Goal: Find specific page/section: Find specific page/section

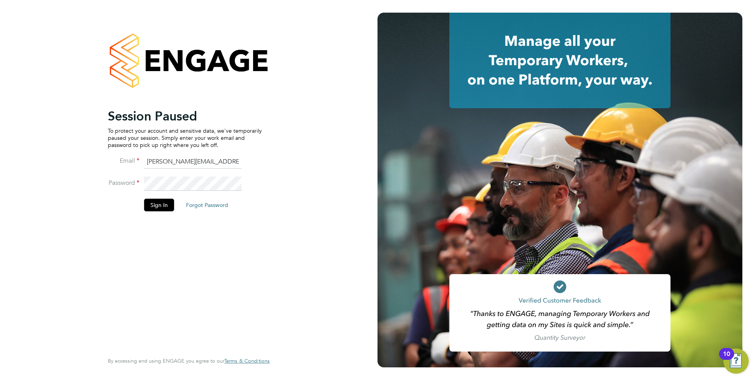
click at [318, 79] on div "Session Paused To protect your account and sensitive data, we've temporarily pa…" at bounding box center [188, 190] width 377 height 380
click at [350, 223] on div "Session Paused To protect your account and sensitive data, we've temporarily pa…" at bounding box center [188, 190] width 377 height 380
click at [294, 48] on div "Session Paused To protect your account and sensitive data, we've temporarily pa…" at bounding box center [188, 190] width 377 height 380
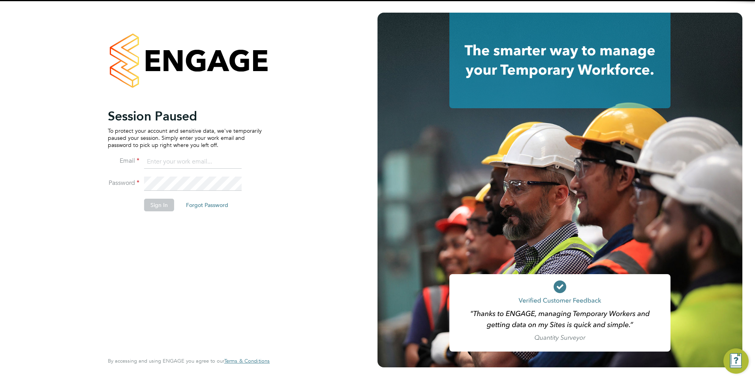
type input "[PERSON_NAME][EMAIL_ADDRESS][PERSON_NAME][DOMAIN_NAME]"
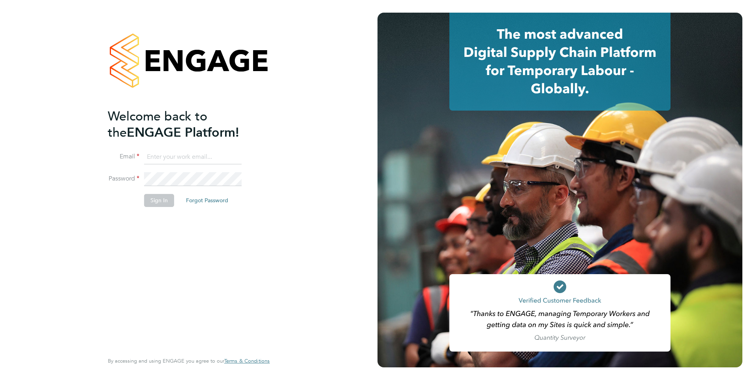
type input "[PERSON_NAME][EMAIL_ADDRESS][PERSON_NAME][DOMAIN_NAME]"
click at [166, 202] on button "Sign In" at bounding box center [159, 200] width 30 height 13
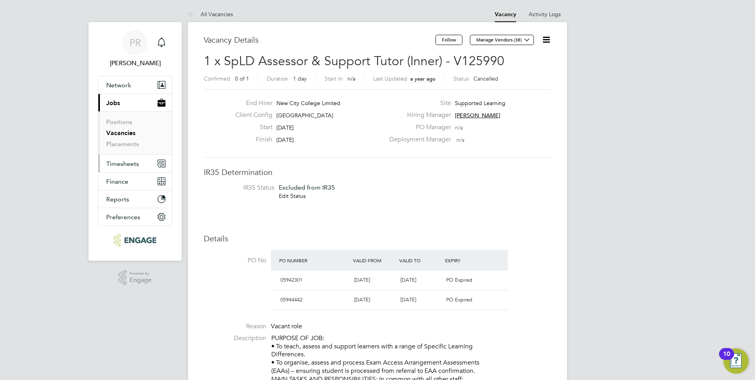
click at [118, 165] on span "Timesheets" at bounding box center [122, 164] width 33 height 8
click at [125, 160] on span "Timesheets" at bounding box center [122, 164] width 33 height 8
click at [200, 13] on link "All Vacancies" at bounding box center [210, 14] width 45 height 7
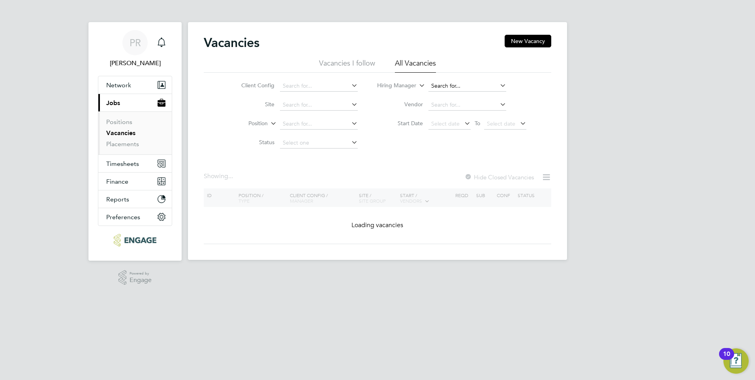
click at [453, 85] on input at bounding box center [467, 86] width 78 height 11
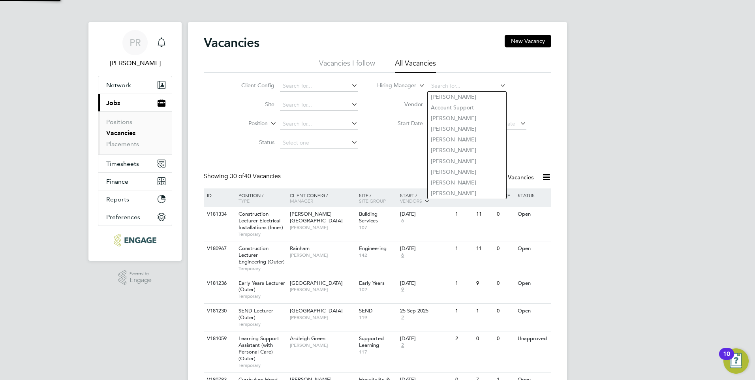
type input "e"
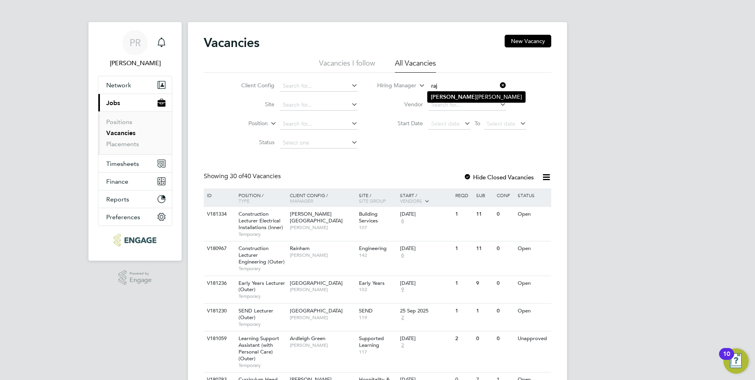
click at [463, 93] on li "Raj Ali" at bounding box center [477, 97] width 98 height 11
type input "[PERSON_NAME]"
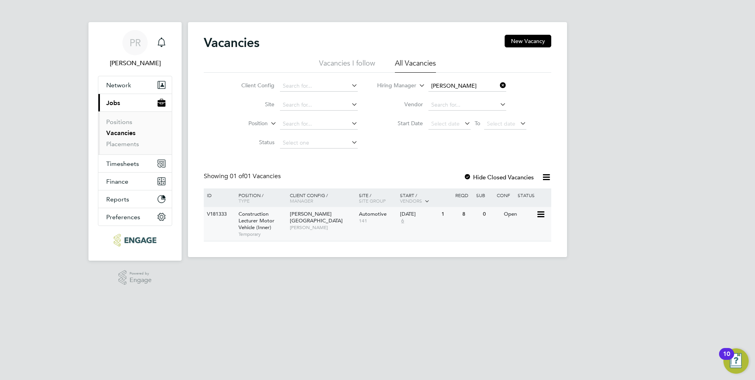
click at [307, 224] on span "[PERSON_NAME]" at bounding box center [322, 227] width 65 height 6
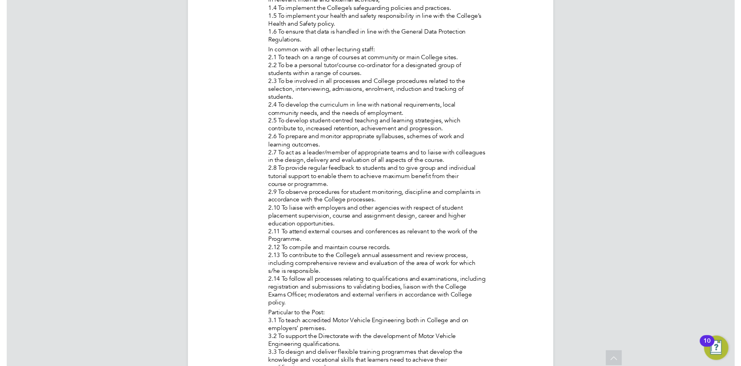
scroll to position [398, 0]
